Goal: Transaction & Acquisition: Purchase product/service

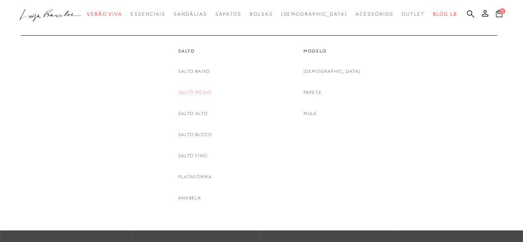
click at [201, 90] on link "Salto Médio" at bounding box center [194, 92] width 33 height 9
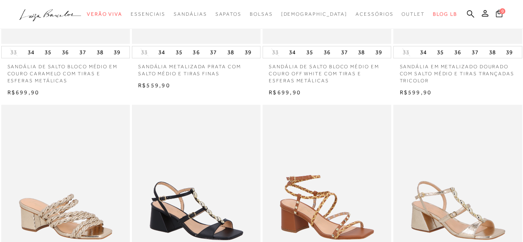
scroll to position [41, 0]
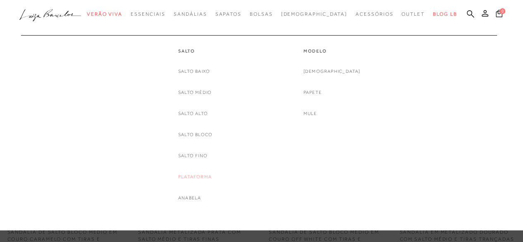
click at [187, 175] on link "Plataforma" at bounding box center [194, 176] width 33 height 9
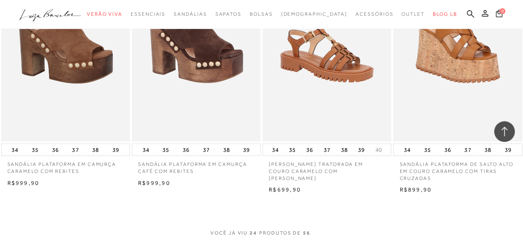
scroll to position [1488, 0]
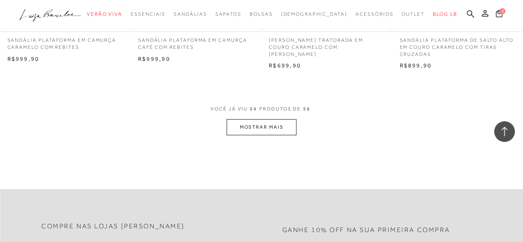
click at [289, 124] on button "MOSTRAR MAIS" at bounding box center [261, 127] width 69 height 16
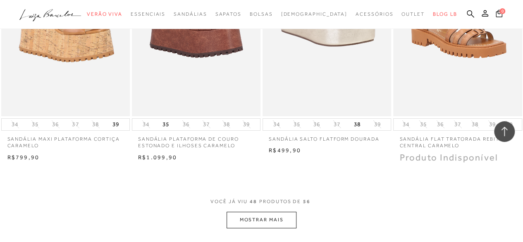
scroll to position [2977, 0]
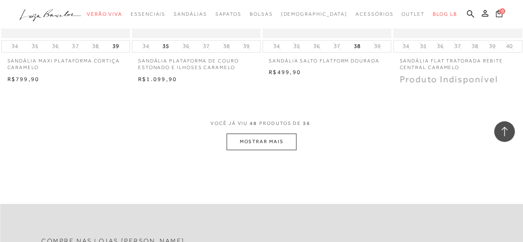
click at [289, 140] on button "MOSTRAR MAIS" at bounding box center [261, 142] width 69 height 16
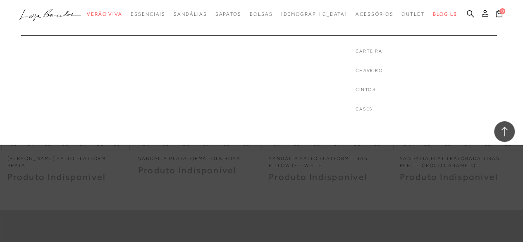
scroll to position [3355, 0]
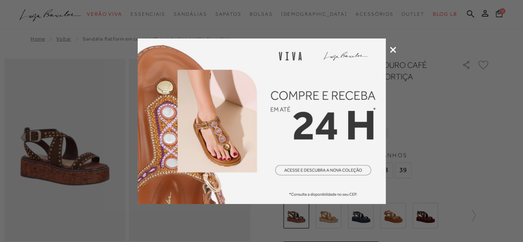
click at [393, 50] on icon at bounding box center [393, 50] width 6 height 6
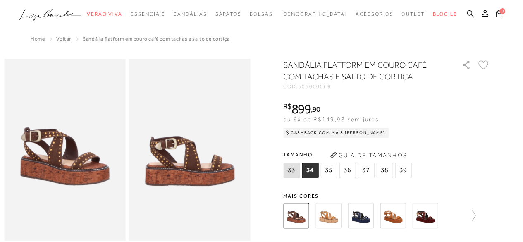
scroll to position [41, 0]
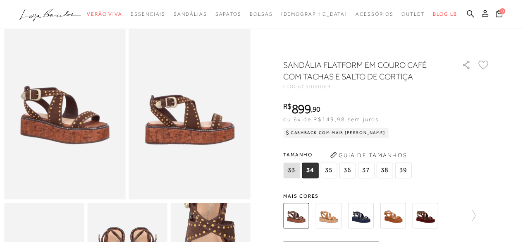
click at [358, 214] on img at bounding box center [361, 216] width 26 height 26
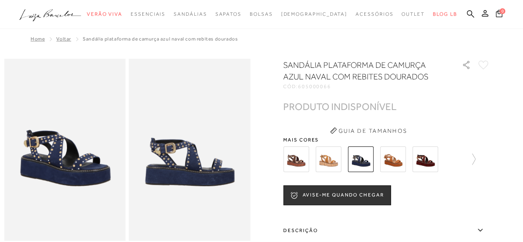
click at [425, 158] on img at bounding box center [425, 159] width 26 height 26
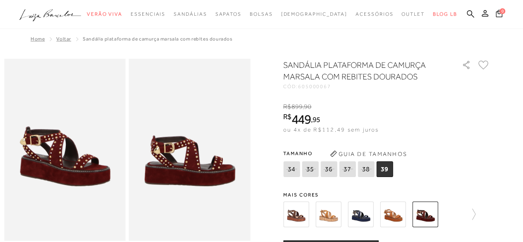
scroll to position [41, 0]
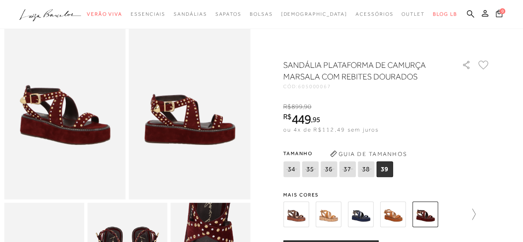
click at [475, 211] on icon at bounding box center [470, 214] width 12 height 12
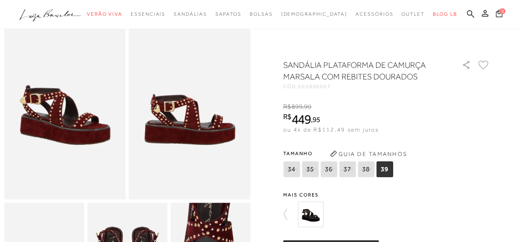
click at [315, 215] on img at bounding box center [311, 214] width 26 height 26
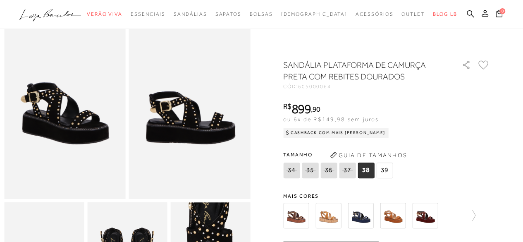
scroll to position [41, 0]
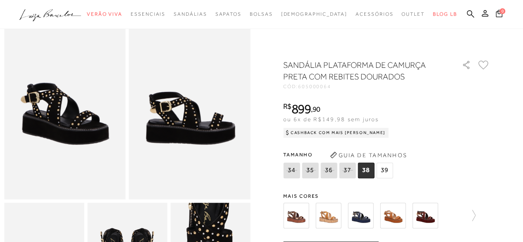
click at [314, 169] on icon at bounding box center [310, 170] width 12 height 10
select select
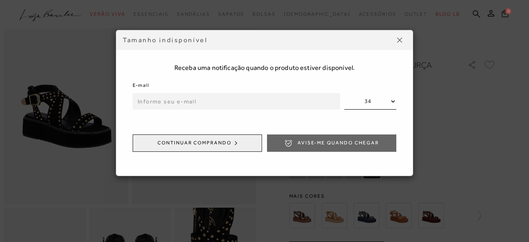
click at [199, 105] on input "email" at bounding box center [237, 101] width 208 height 17
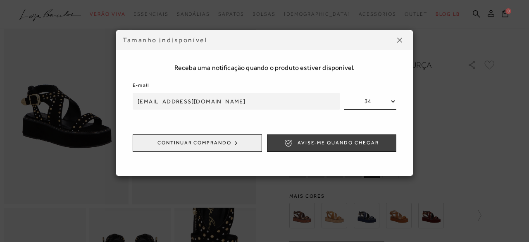
type input "thalissaferrer@hotmail.com"
click at [299, 139] on span "Avise-me quando chegar" at bounding box center [338, 142] width 81 height 7
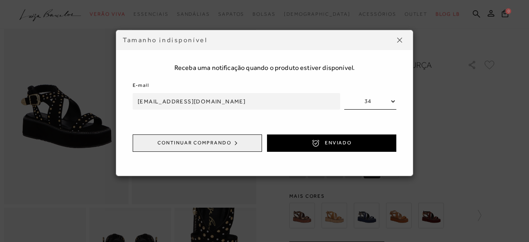
click at [398, 42] on img at bounding box center [399, 40] width 5 height 5
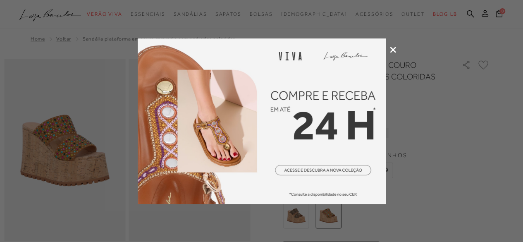
click at [390, 49] on icon at bounding box center [393, 50] width 6 height 6
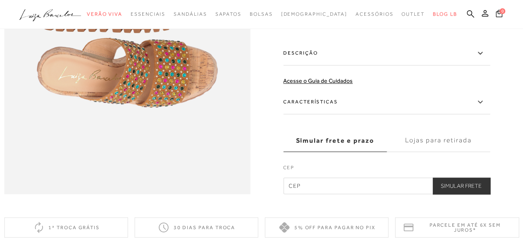
scroll to position [496, 0]
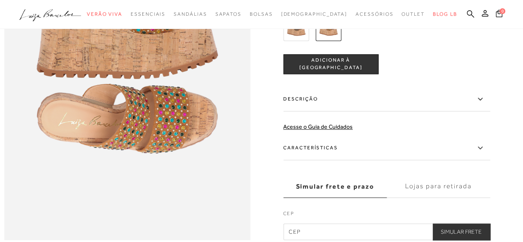
click at [323, 111] on label "Descrição" at bounding box center [386, 99] width 207 height 24
click at [0, 0] on input "Descrição" at bounding box center [0, 0] width 0 height 0
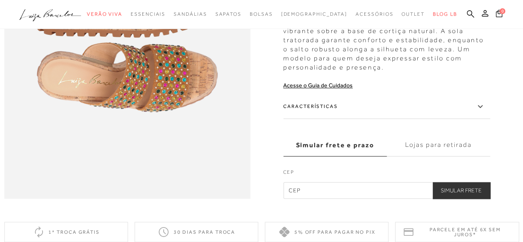
click at [326, 119] on label "Características" at bounding box center [386, 107] width 207 height 24
click at [0, 0] on input "Características" at bounding box center [0, 0] width 0 height 0
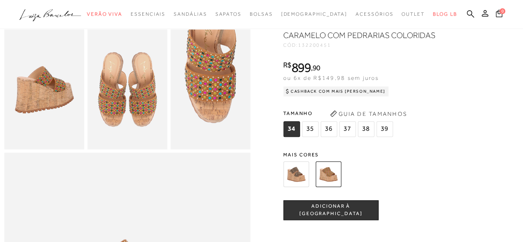
scroll to position [207, 0]
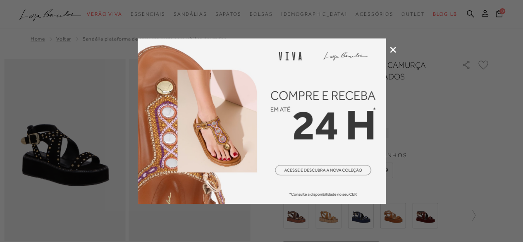
click at [393, 48] on icon at bounding box center [393, 50] width 6 height 6
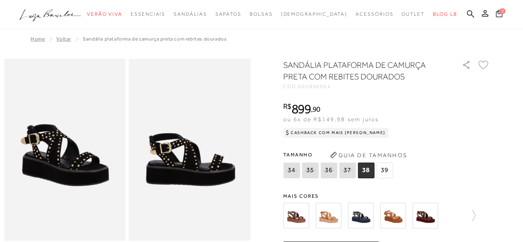
scroll to position [41, 0]
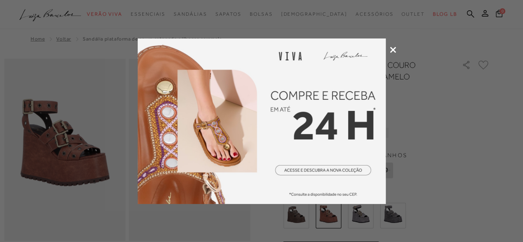
click at [393, 49] on icon at bounding box center [393, 50] width 6 height 6
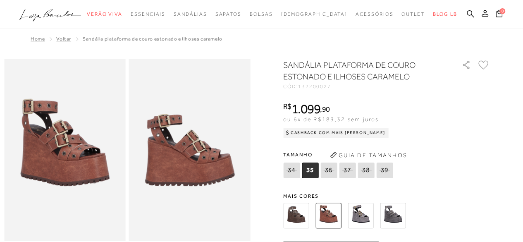
scroll to position [124, 0]
